Goal: Find specific page/section: Find specific page/section

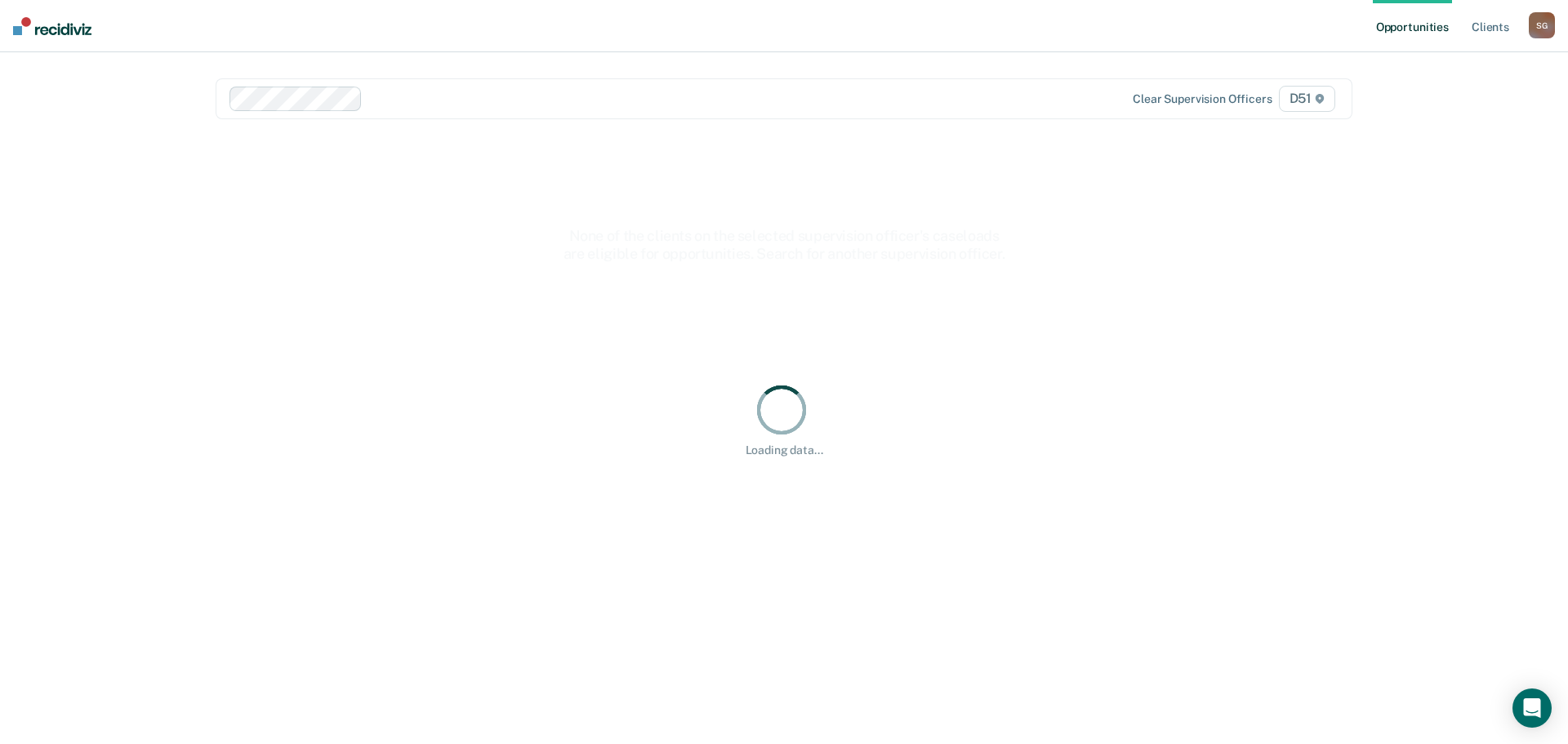
click at [1467, 26] on ul "Opportunities Client s" at bounding box center [1451, 26] width 156 height 52
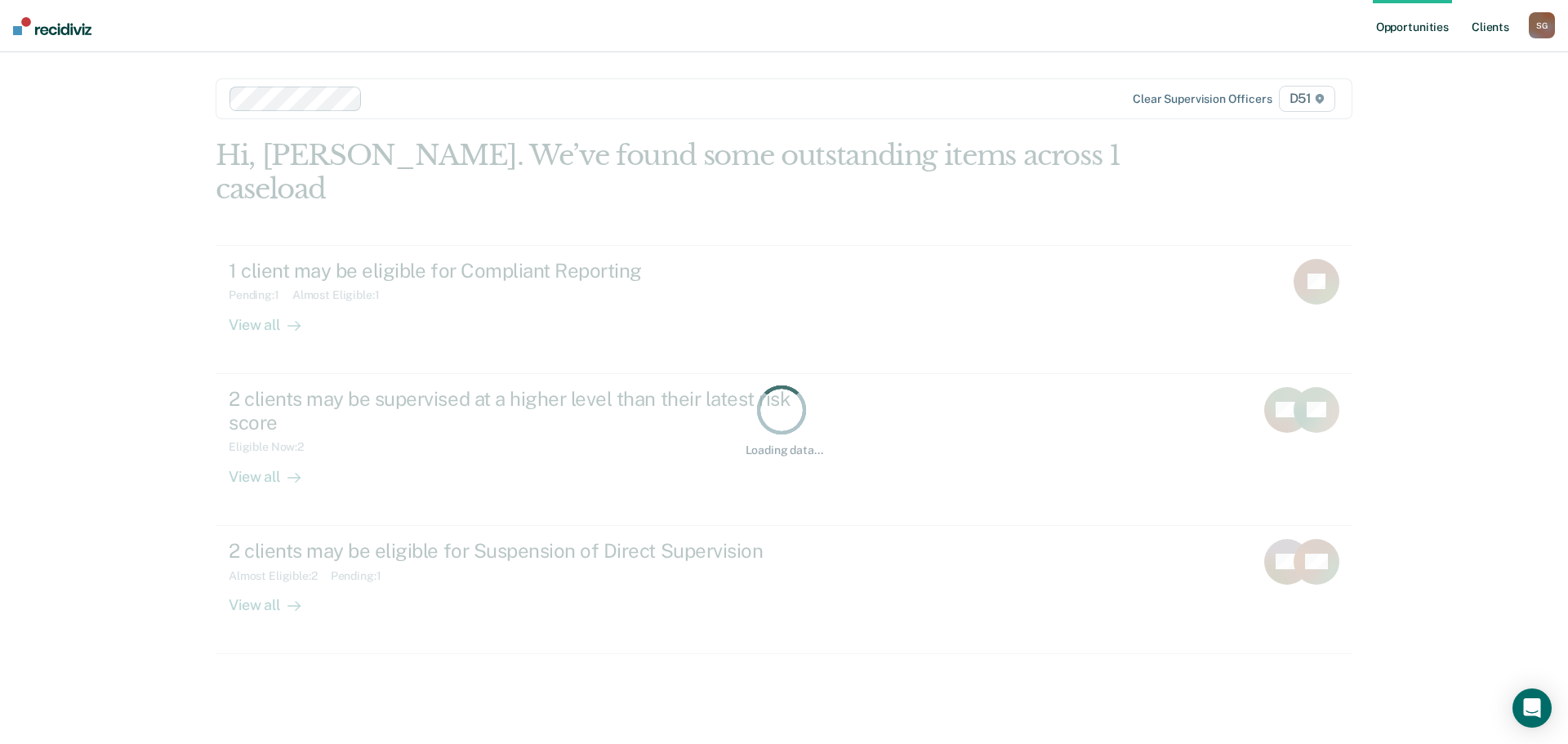
click at [1484, 27] on link "Client s" at bounding box center [1490, 26] width 44 height 52
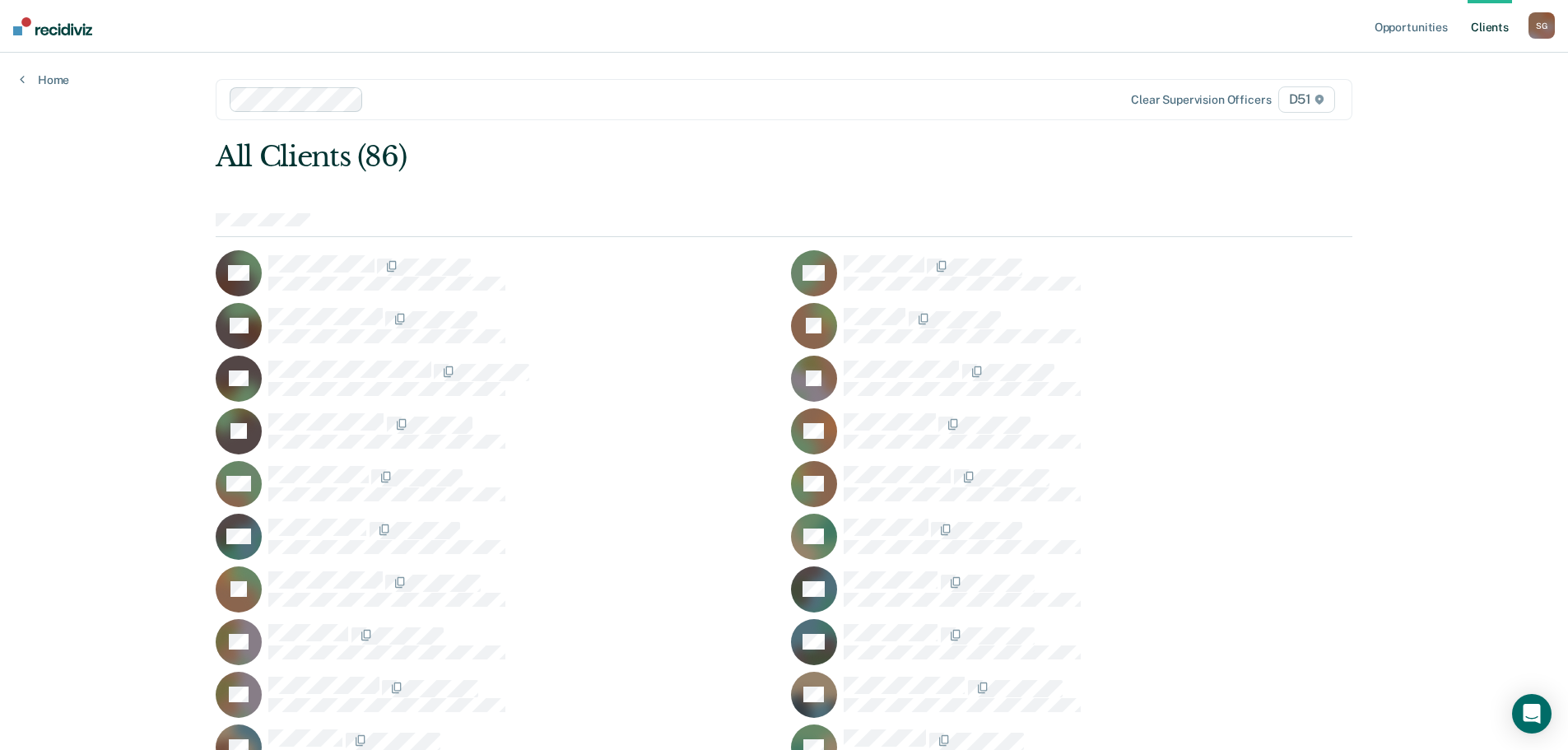
scroll to position [1048, 0]
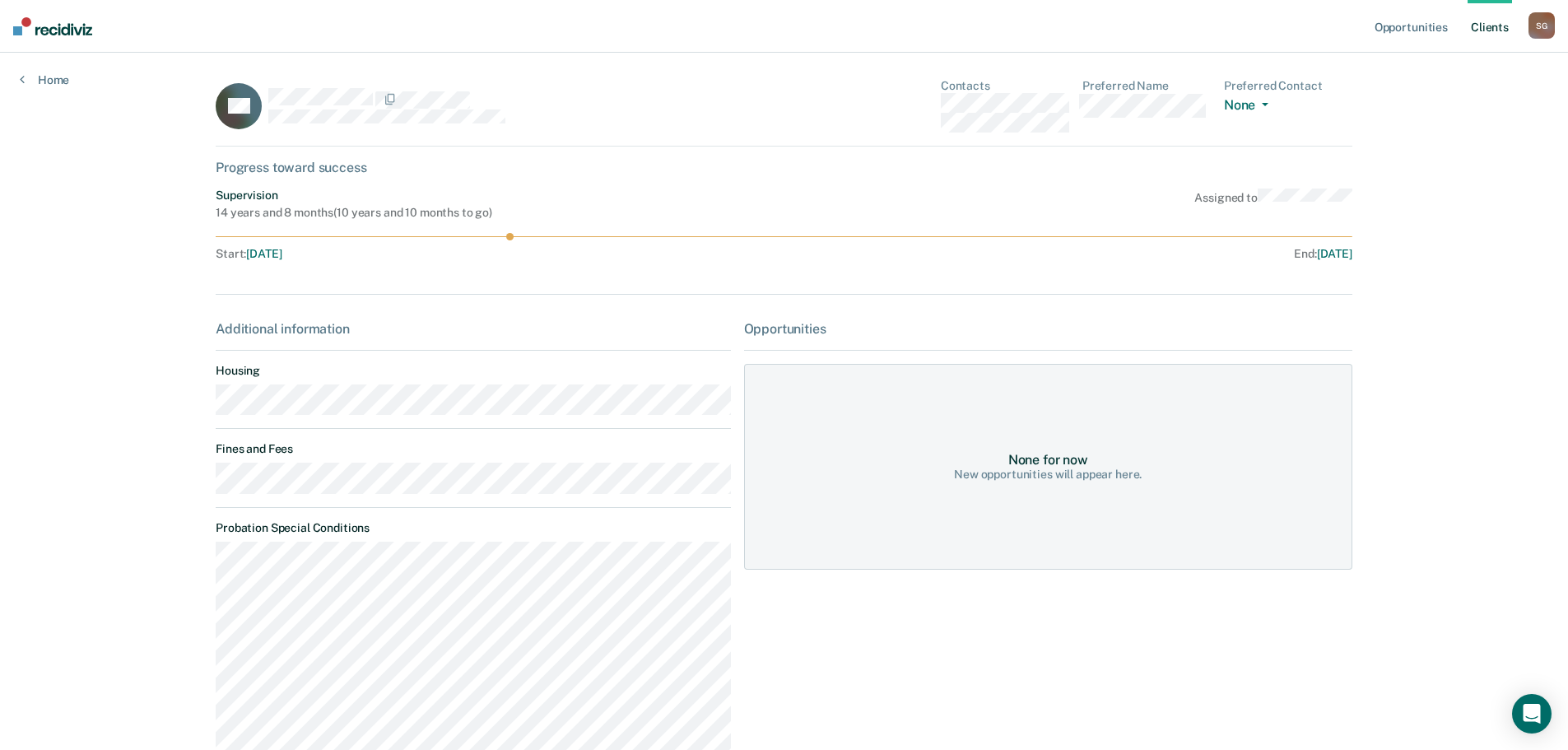
click at [196, 479] on main "RN Contacts Preferred Name Preferred Contact None Call Text Email None Progress…" at bounding box center [784, 600] width 1176 height 1096
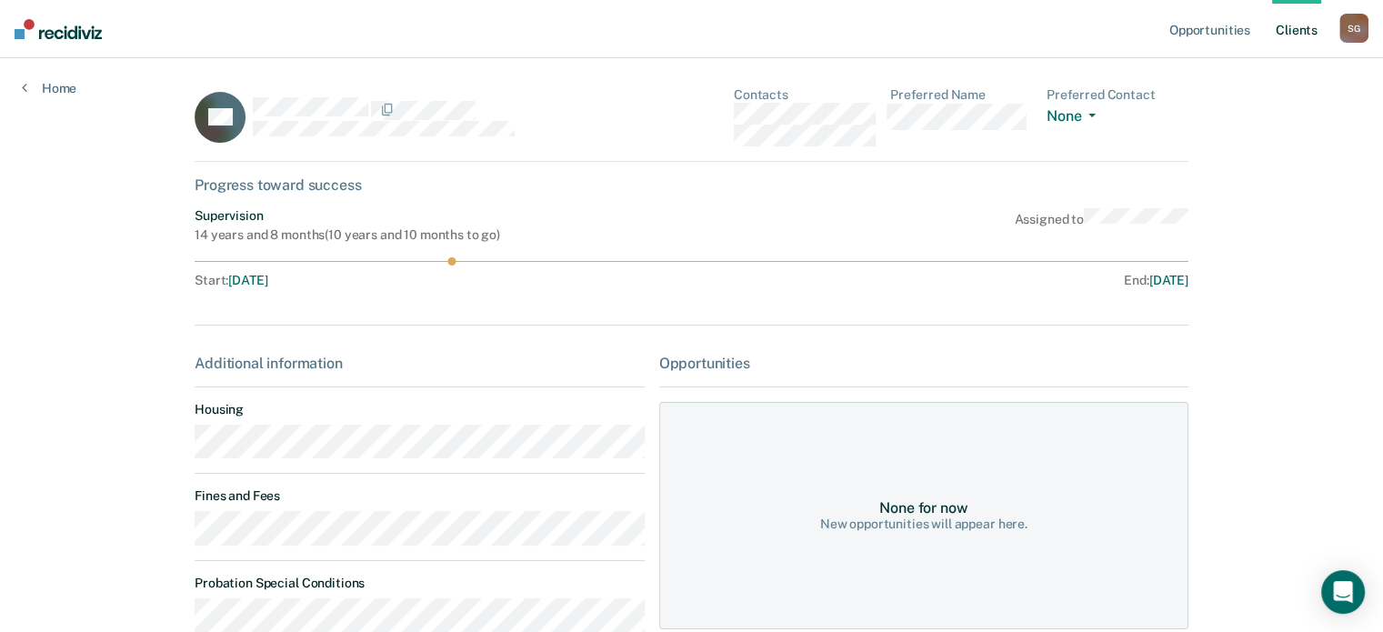
click at [1286, 30] on link "Client s" at bounding box center [1296, 29] width 49 height 58
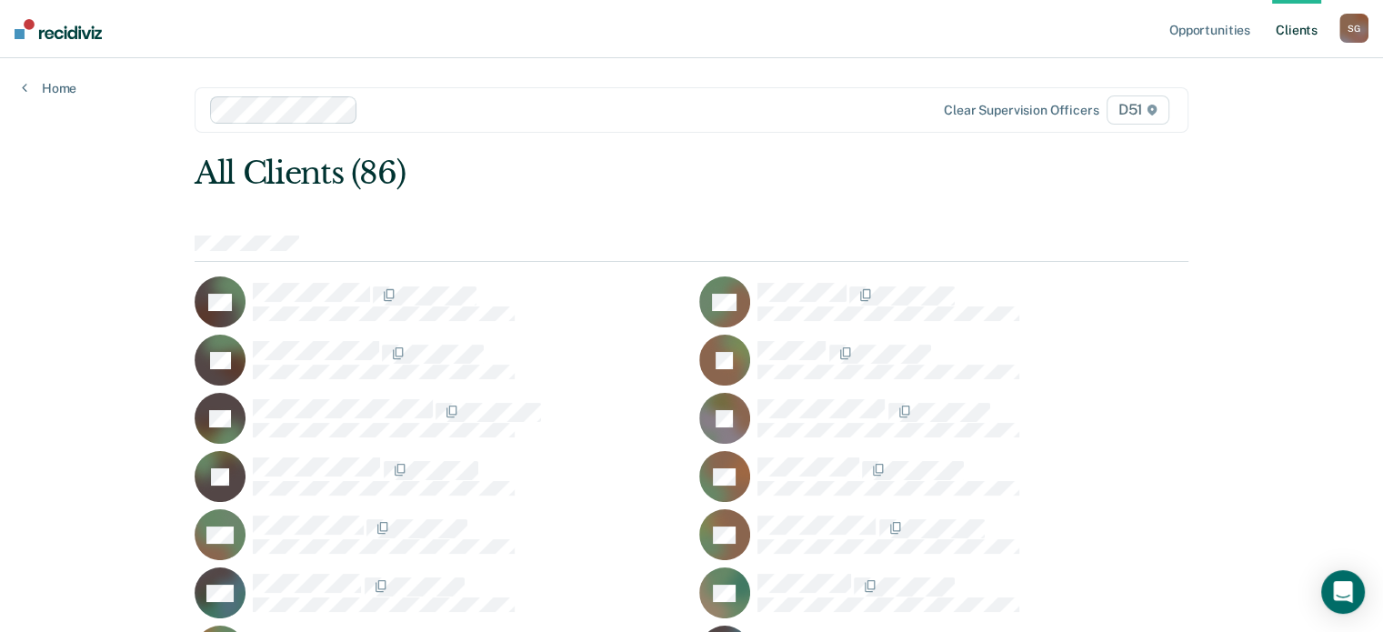
scroll to position [789, 0]
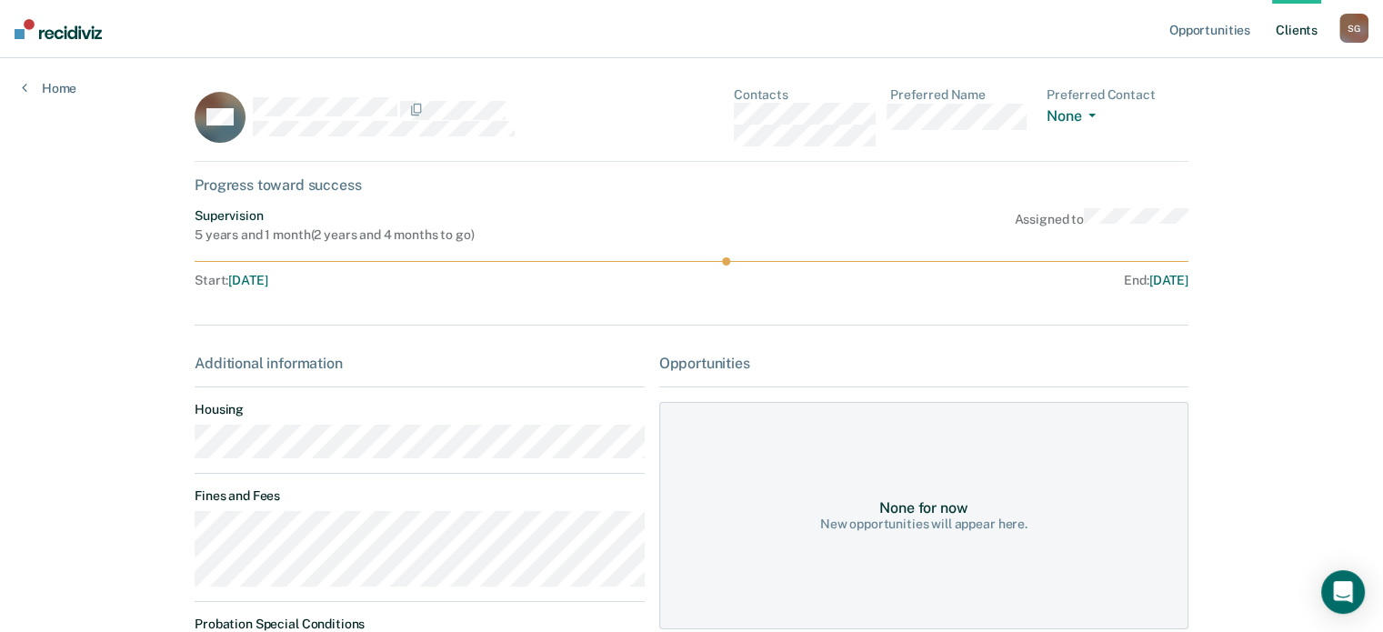
click at [156, 529] on div "Opportunities Client s [PERSON_NAME] S G Profile How it works Log Out Home BM C…" at bounding box center [691, 528] width 1383 height 1056
